Goal: Task Accomplishment & Management: Use online tool/utility

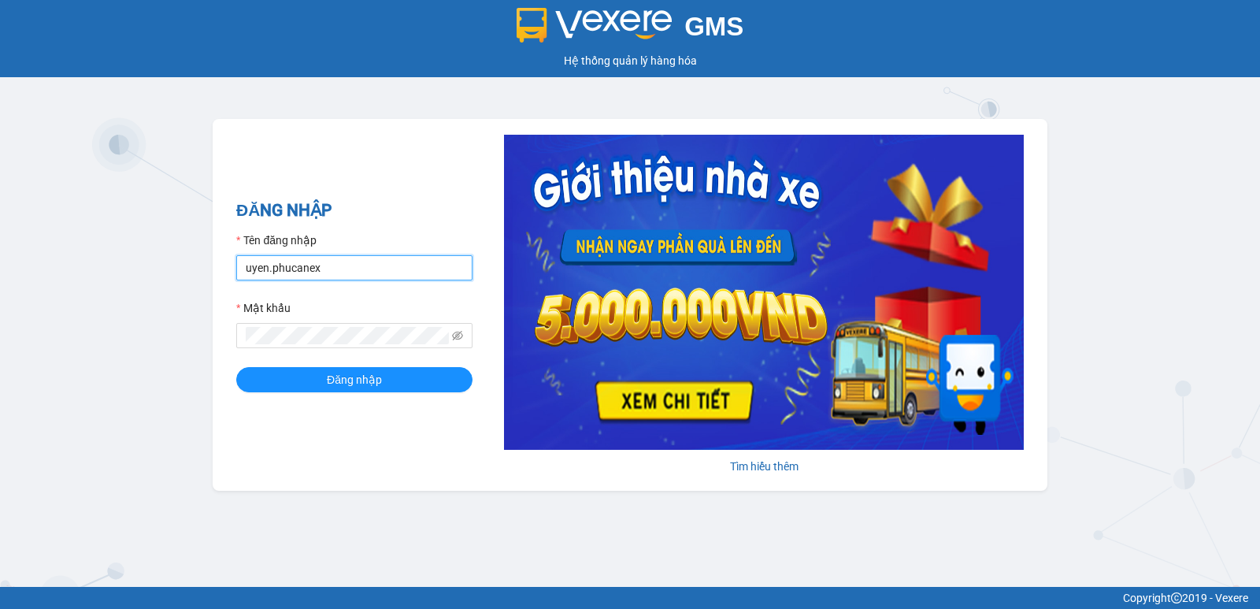
drag, startPoint x: 335, startPoint y: 272, endPoint x: 197, endPoint y: 274, distance: 137.8
click at [202, 276] on div "GMS Hệ thống quản lý hàng hóa ĐĂNG NHẬP Tên đăng nhập uyen.phucanex Mật khẩu Đă…" at bounding box center [630, 293] width 1260 height 587
type input "phuong.phucanex"
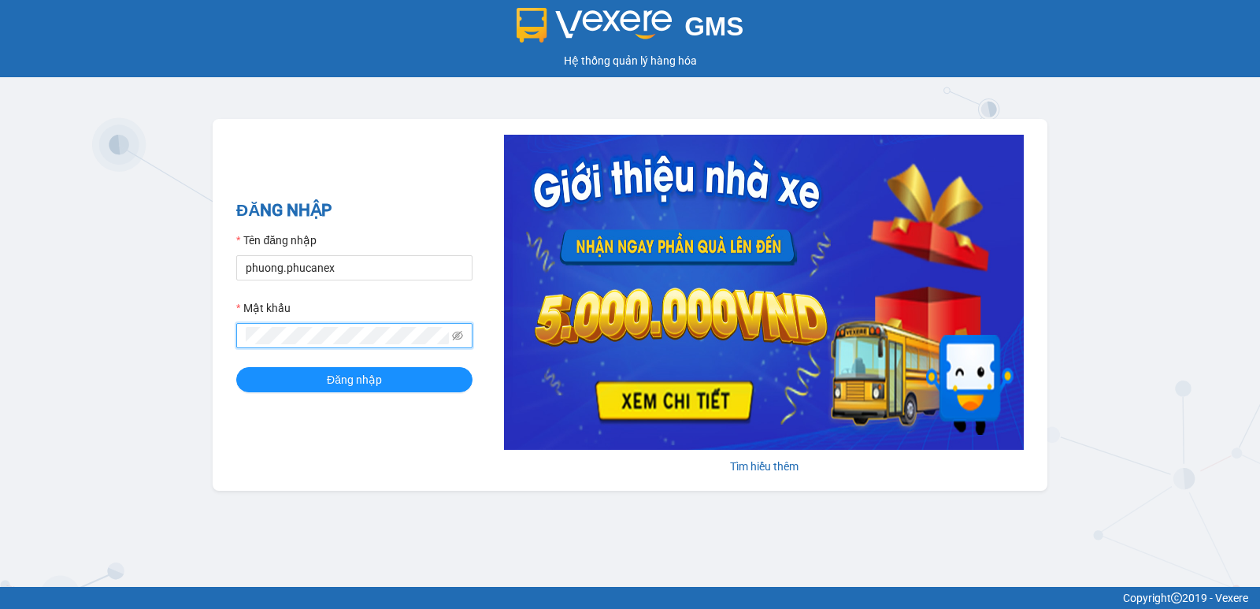
click at [222, 350] on div "ĐĂNG NHẬP Tên đăng nhập [PERSON_NAME].phucanex Mật khẩu Đăng nhập [PERSON_NAME]…" at bounding box center [630, 305] width 835 height 372
click at [236, 367] on button "Đăng nhập" at bounding box center [354, 379] width 236 height 25
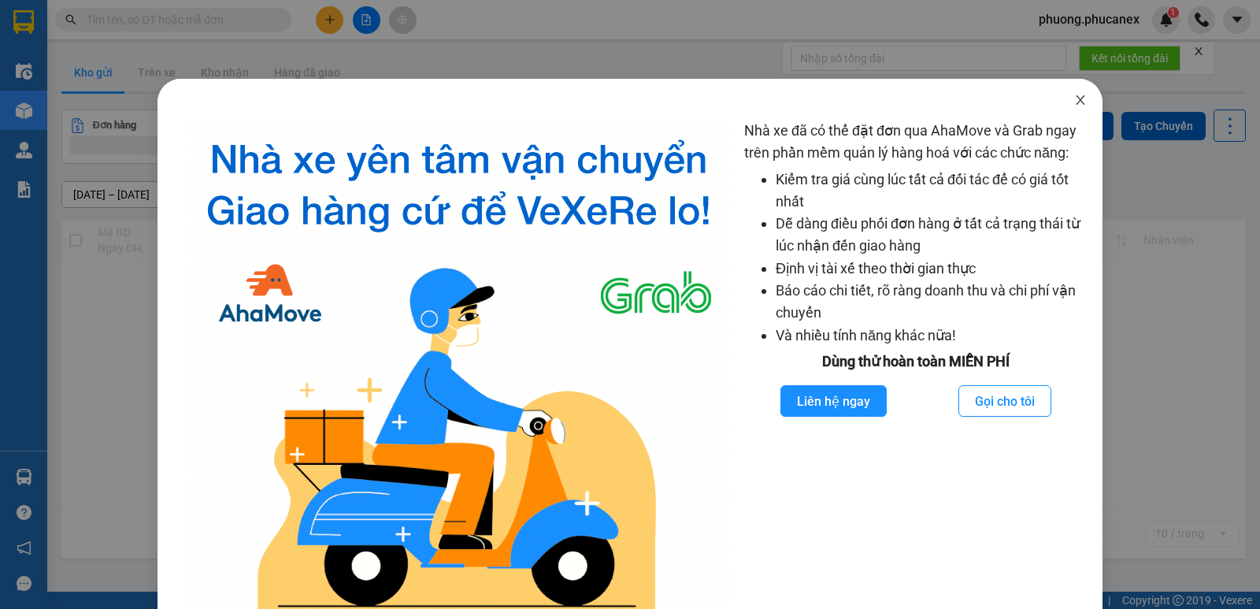
click at [1074, 98] on icon "close" at bounding box center [1080, 100] width 13 height 13
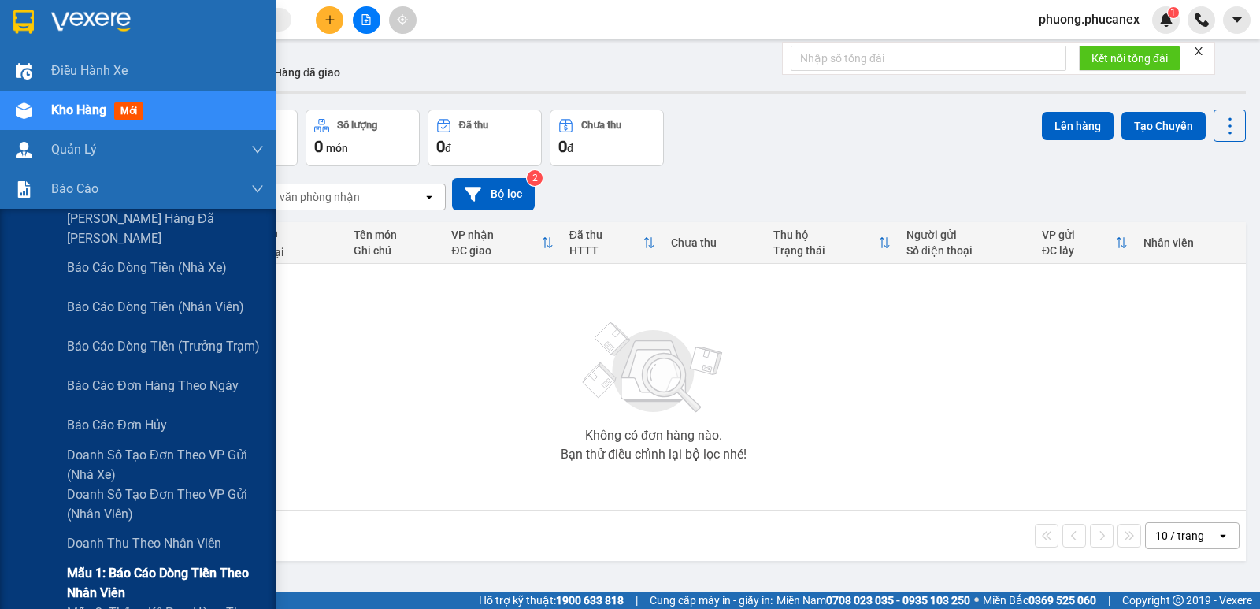
click at [142, 568] on span "Mẫu 1: Báo cáo dòng tiền theo nhân viên" at bounding box center [165, 582] width 197 height 39
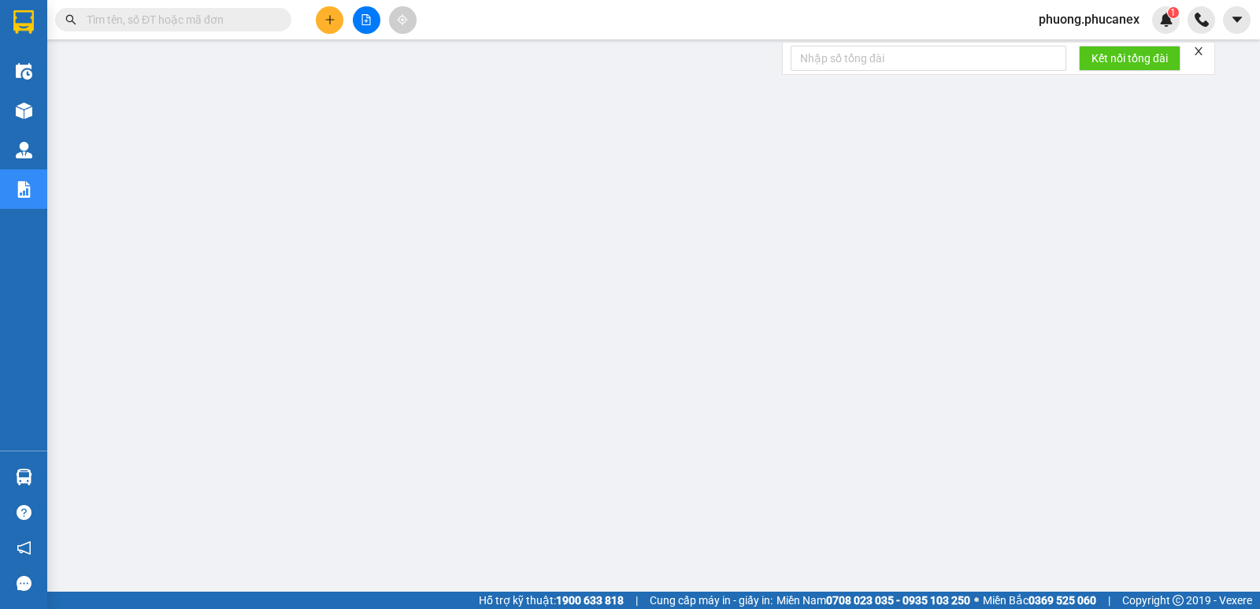
click at [139, 21] on input "text" at bounding box center [180, 19] width 186 height 17
paste input "NT1309250006"
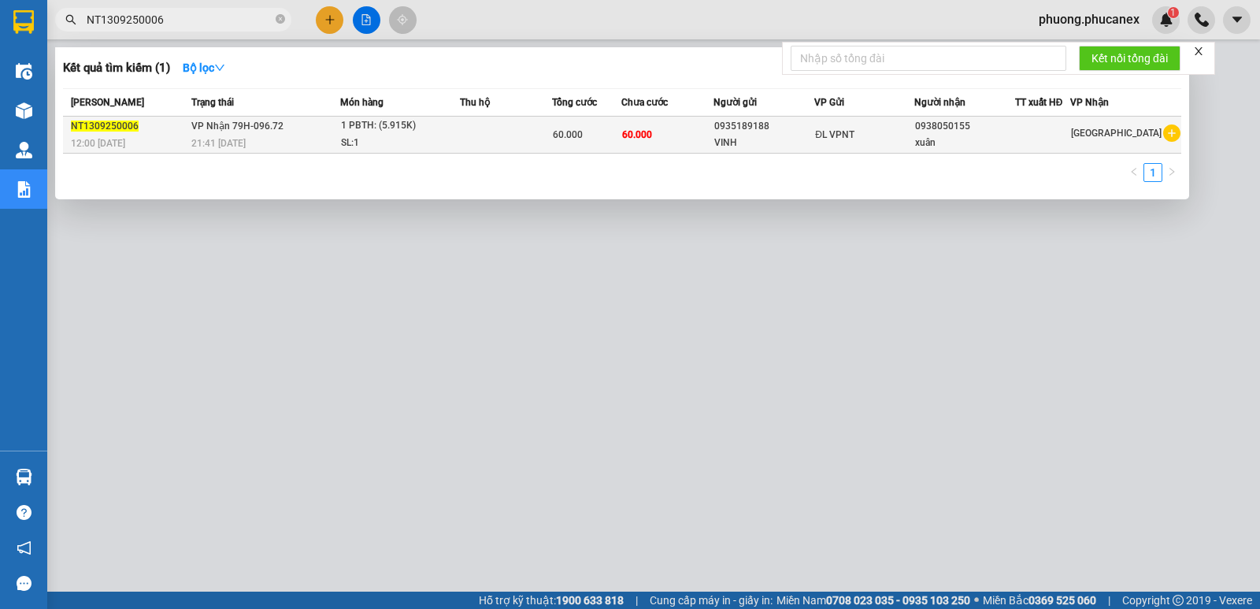
type input "NT1309250006"
click at [733, 128] on div "0935189188" at bounding box center [763, 126] width 99 height 17
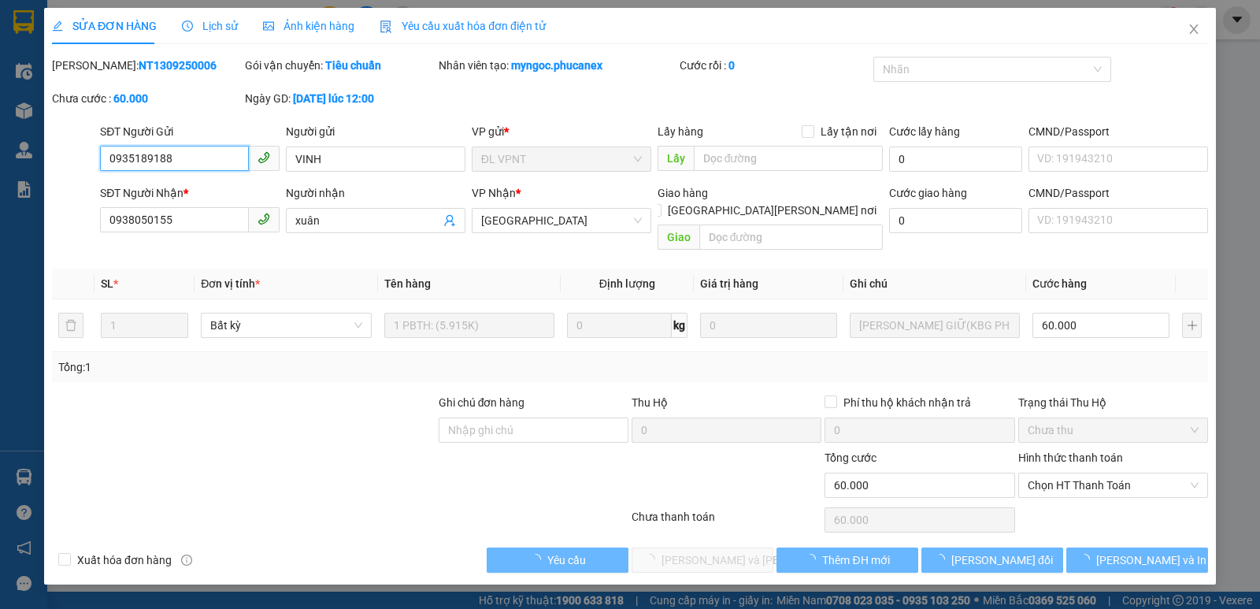
type input "0935189188"
type input "VINH"
type input "0938050155"
type input "xuân"
type input "60.000"
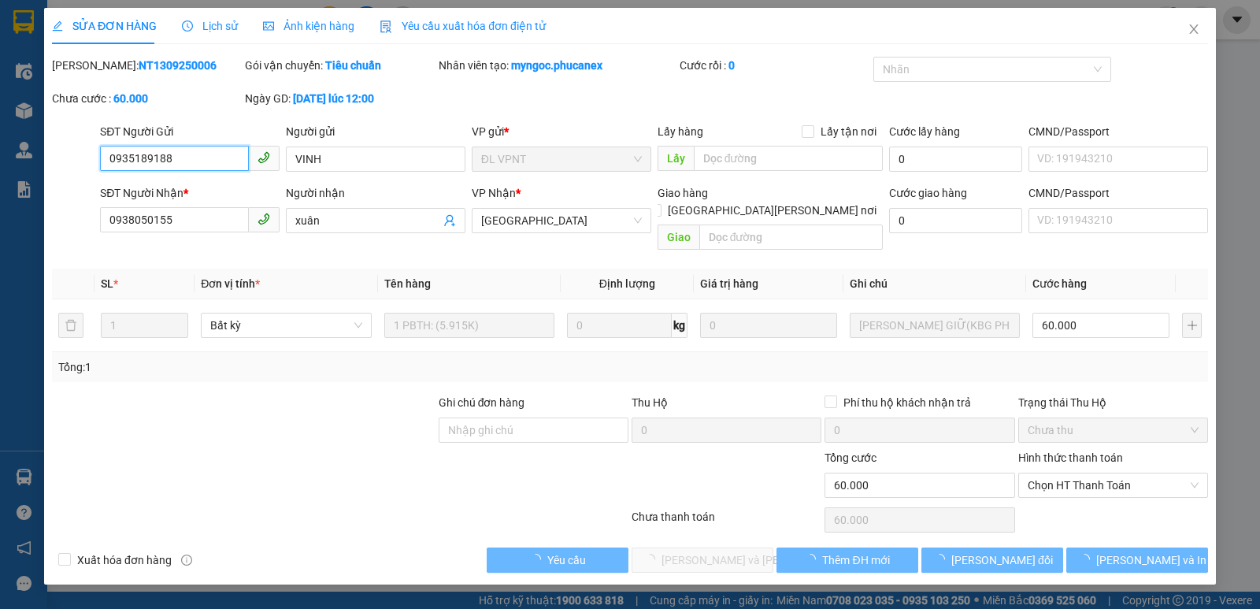
type input "60.000"
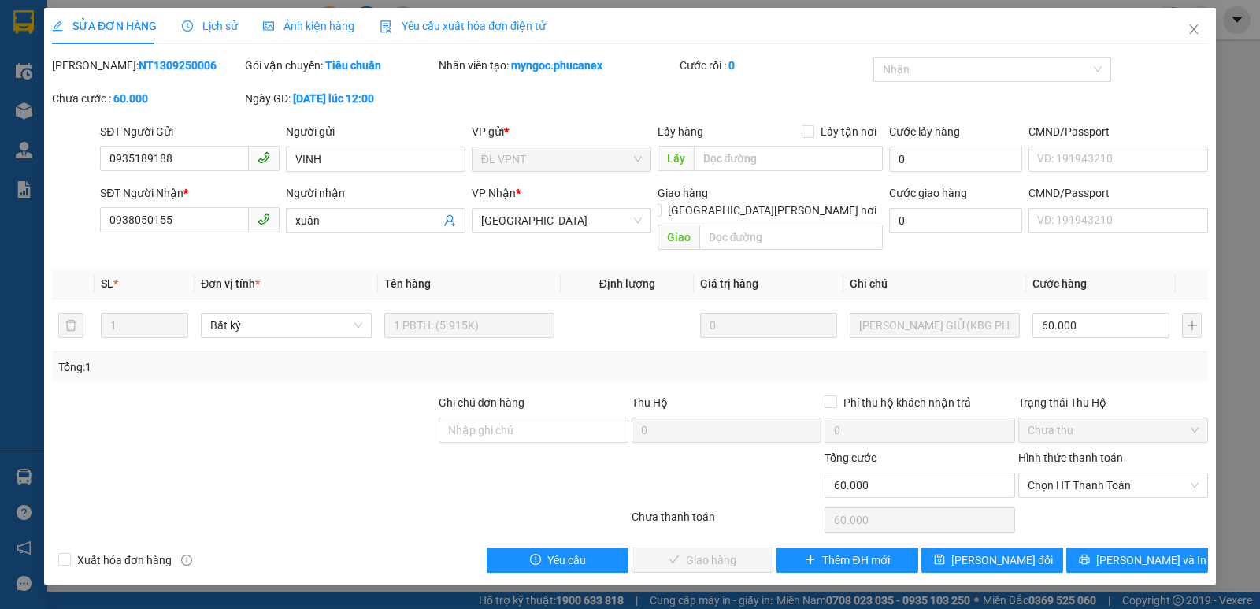
click at [728, 358] on div "Tổng: 1" at bounding box center [629, 366] width 1143 height 17
click at [1191, 28] on icon "close" at bounding box center [1193, 28] width 9 height 9
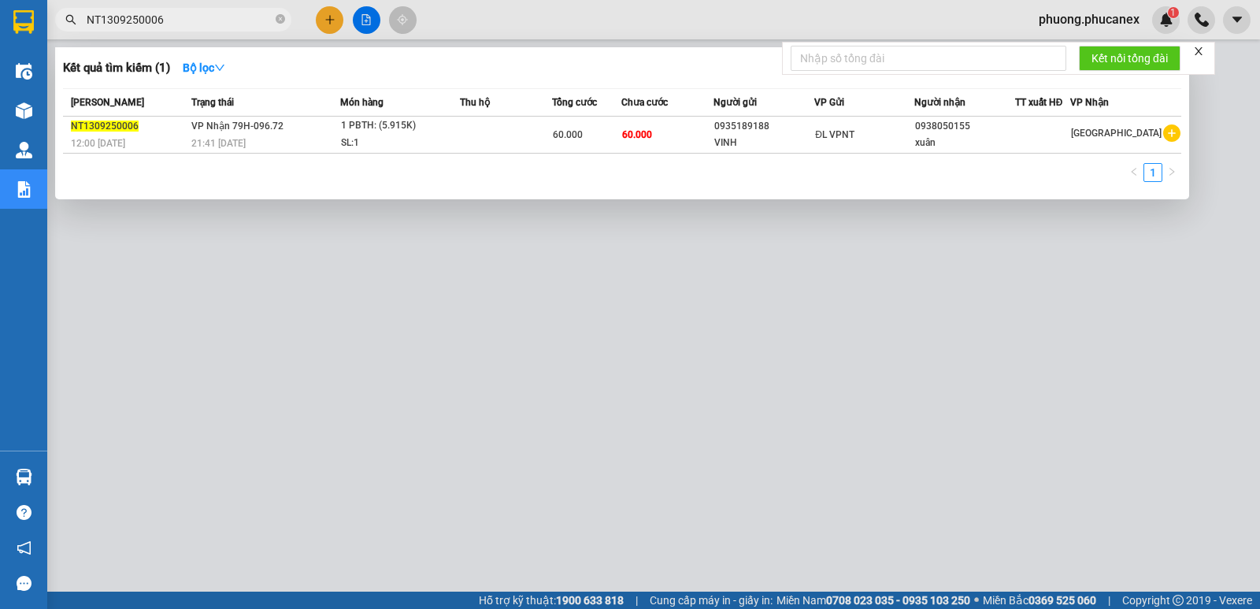
click at [175, 25] on input "NT1309250006" at bounding box center [180, 19] width 186 height 17
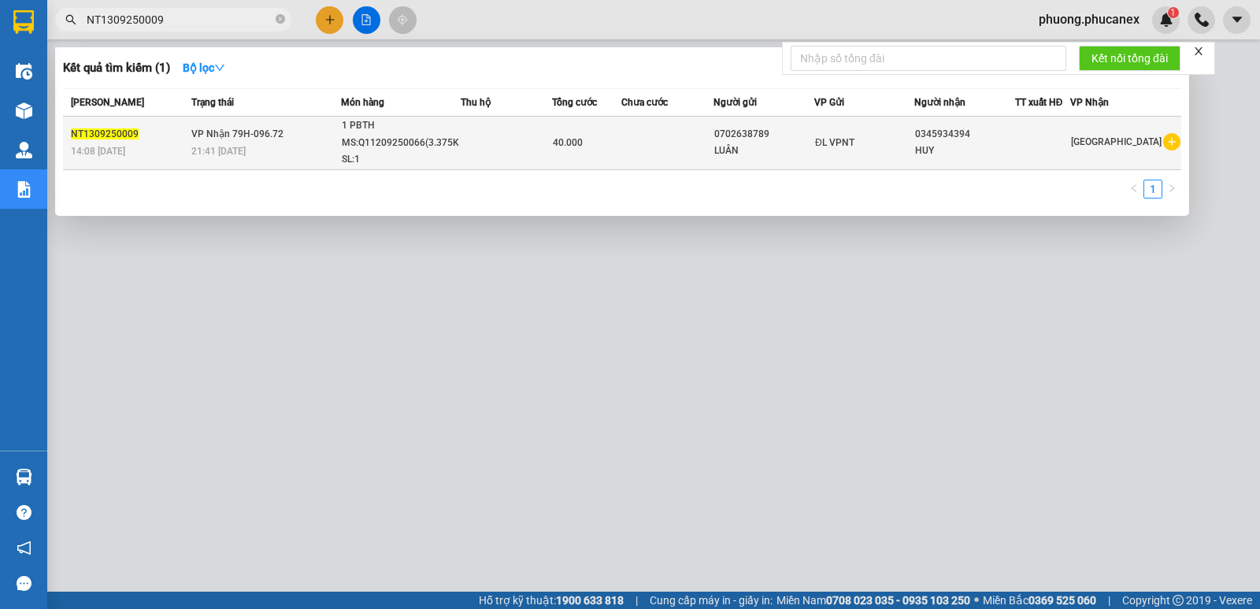
type input "NT1309250009"
click at [742, 143] on div "LUÂN" at bounding box center [763, 151] width 99 height 17
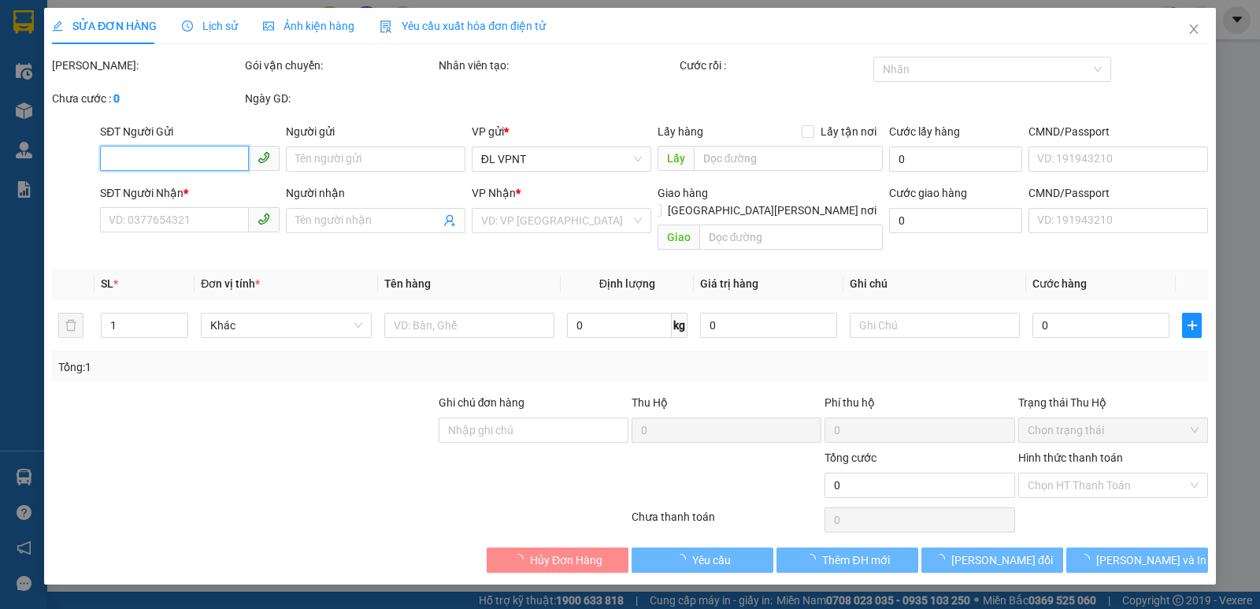
type input "0702638789"
type input "LUÂN"
type input "0345934394"
type input "HUY"
type input "40.000"
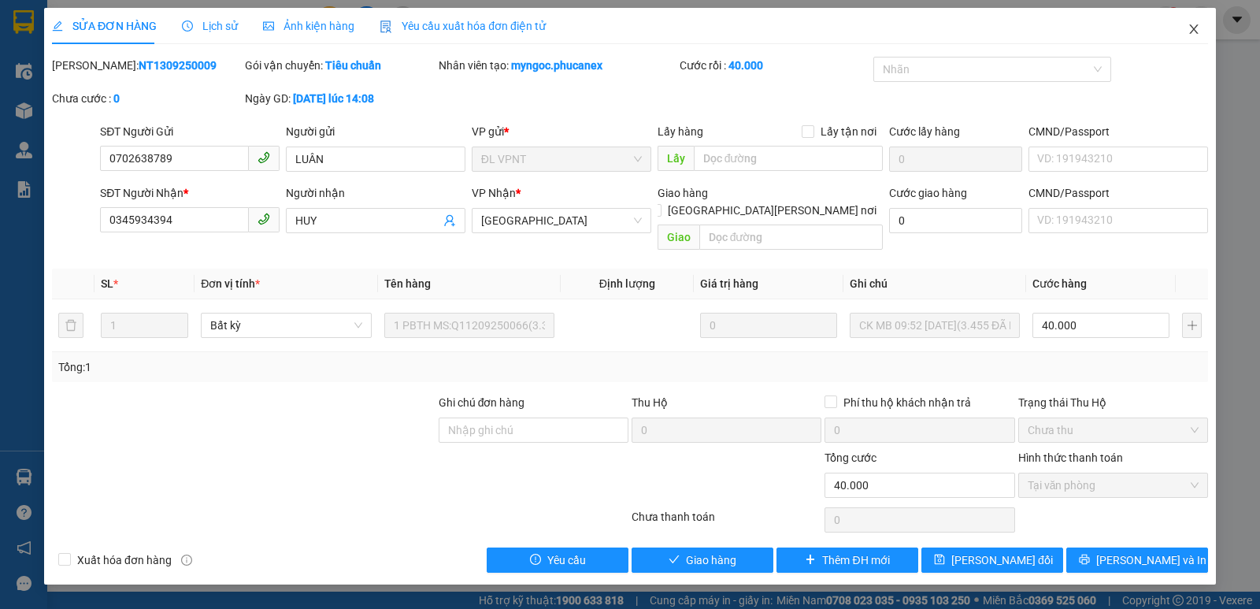
click at [1197, 24] on icon "close" at bounding box center [1193, 29] width 13 height 13
